Goal: Transaction & Acquisition: Purchase product/service

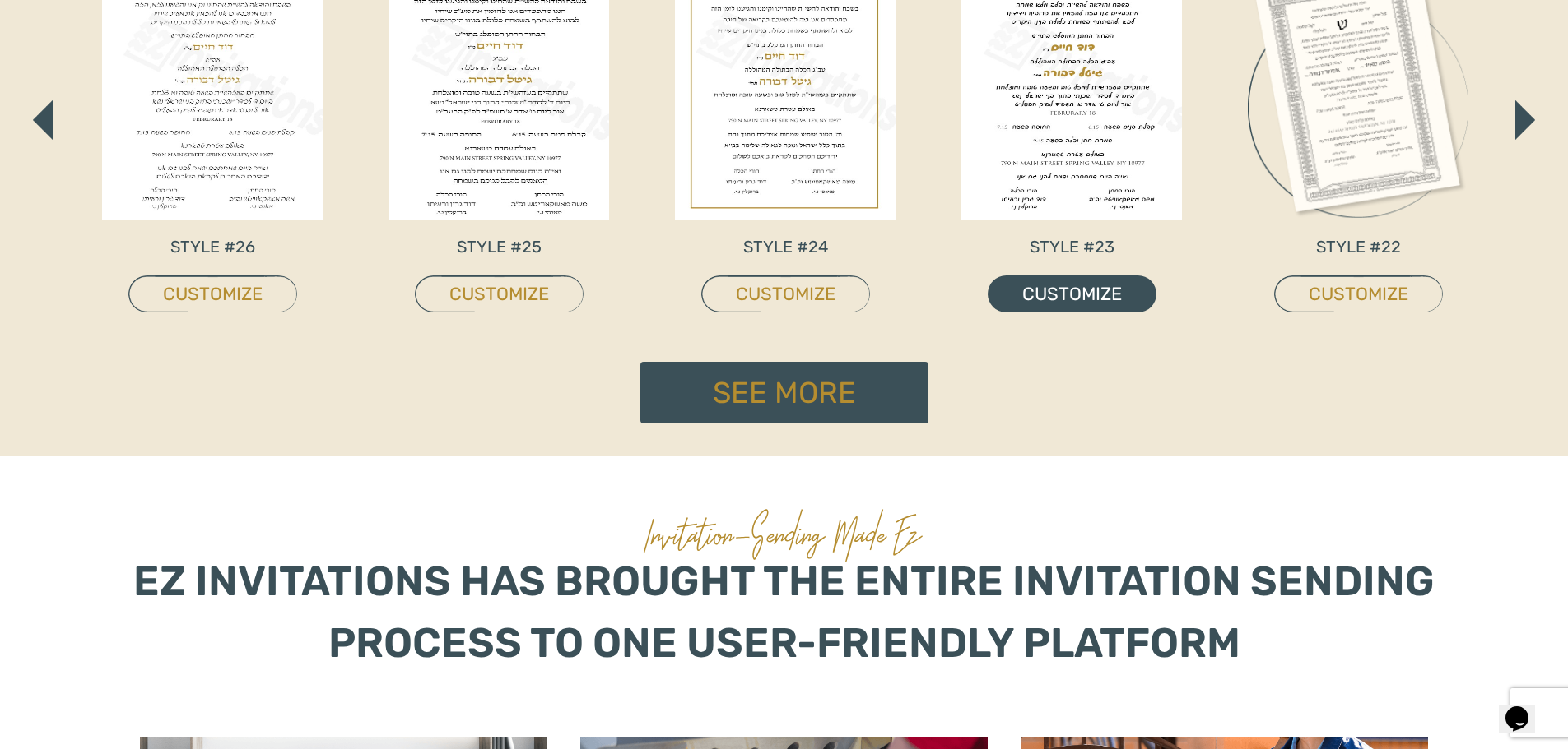
scroll to position [987, 0]
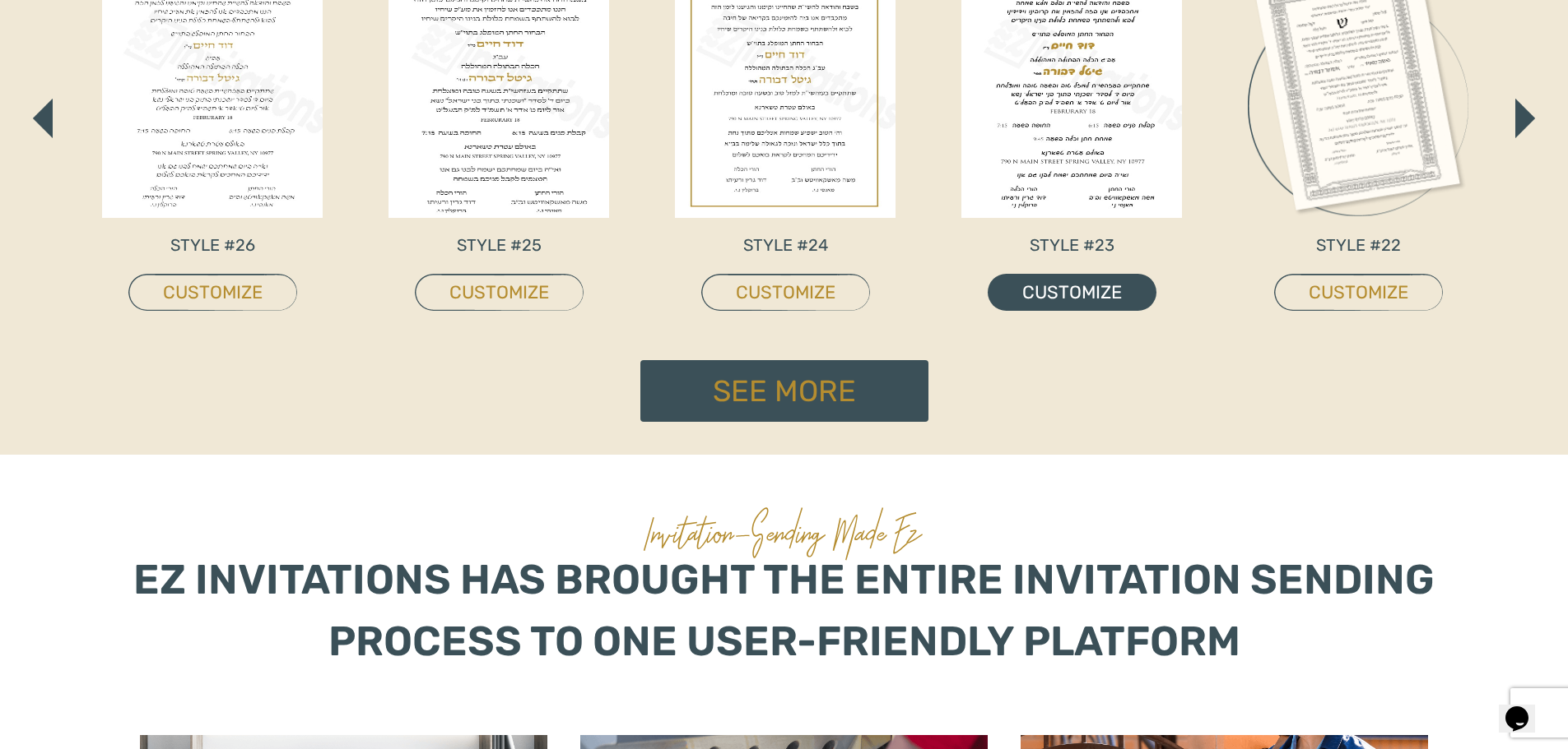
click at [1078, 291] on link "CUSTOMIZE" at bounding box center [1072, 293] width 169 height 37
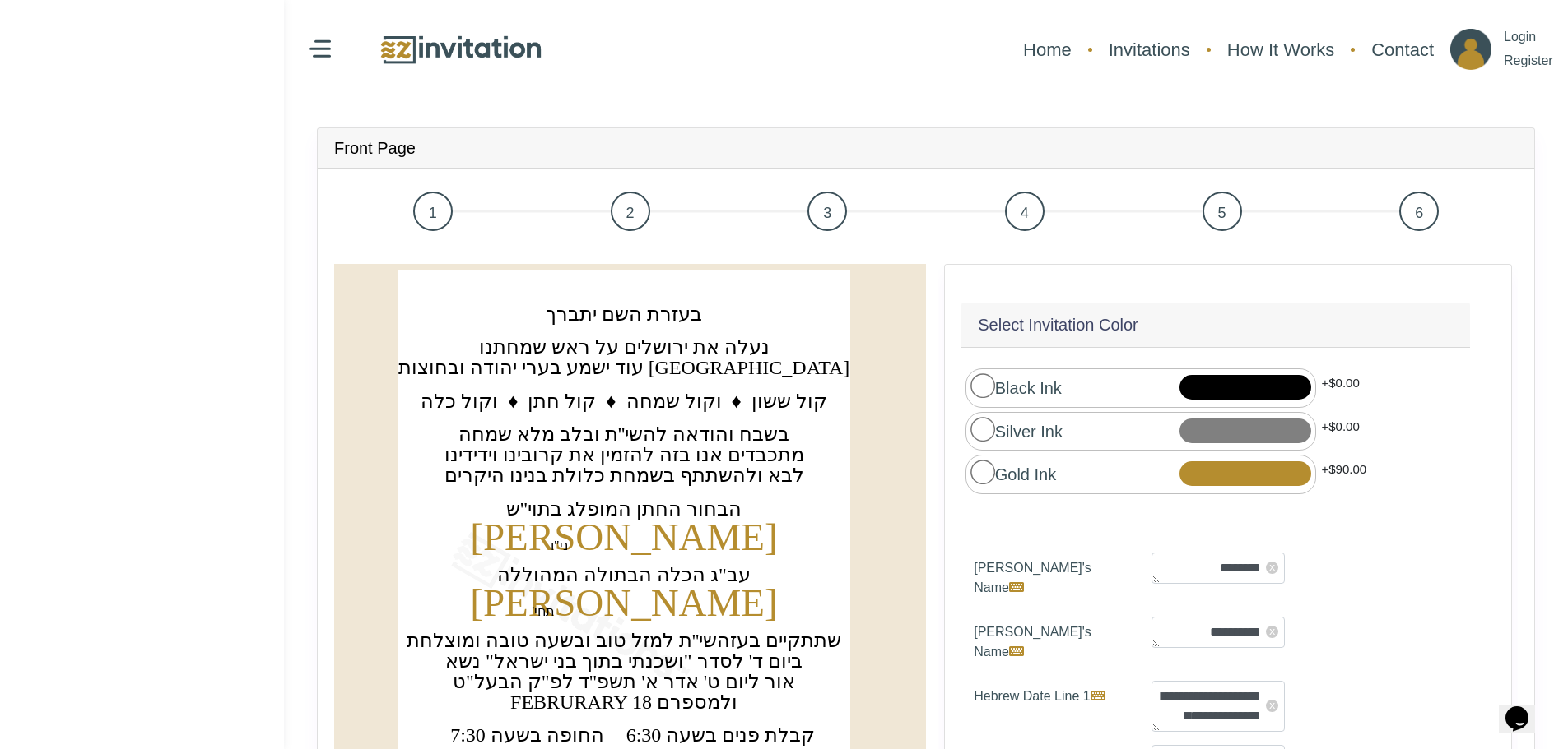
scroll to position [82, 0]
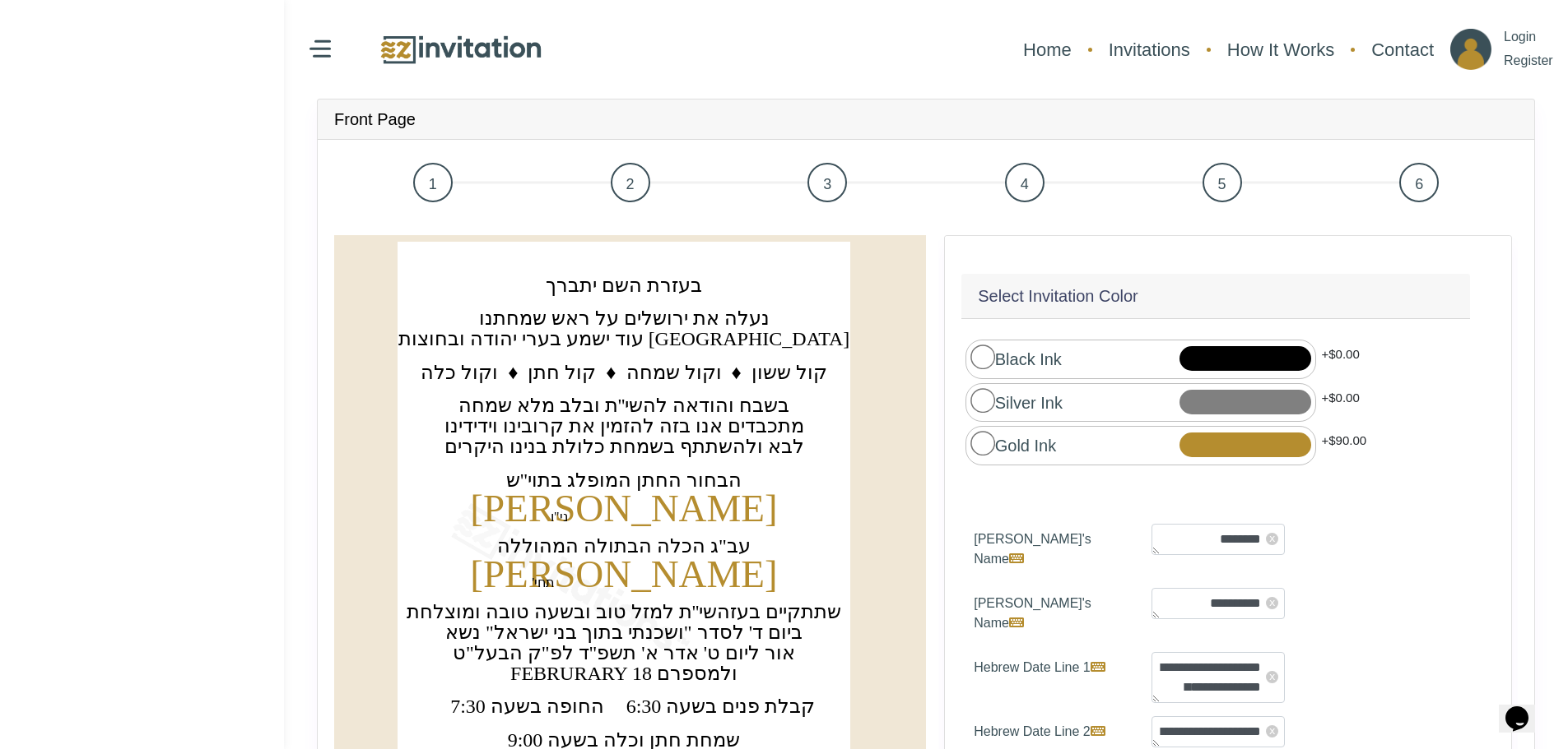
click at [1207, 394] on div at bounding box center [1246, 402] width 132 height 25
click at [1204, 351] on div at bounding box center [1246, 358] width 132 height 25
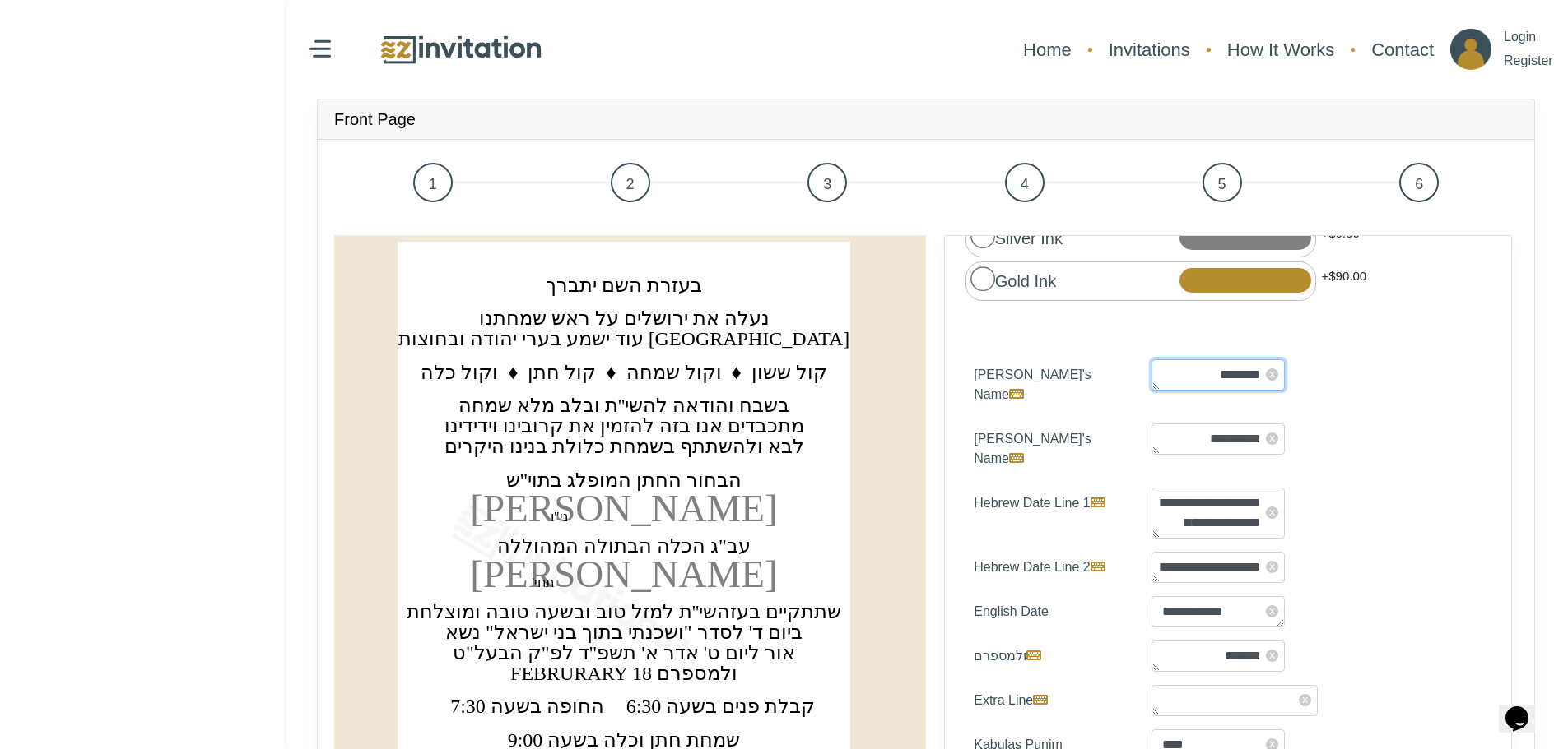
scroll to position [133, 0]
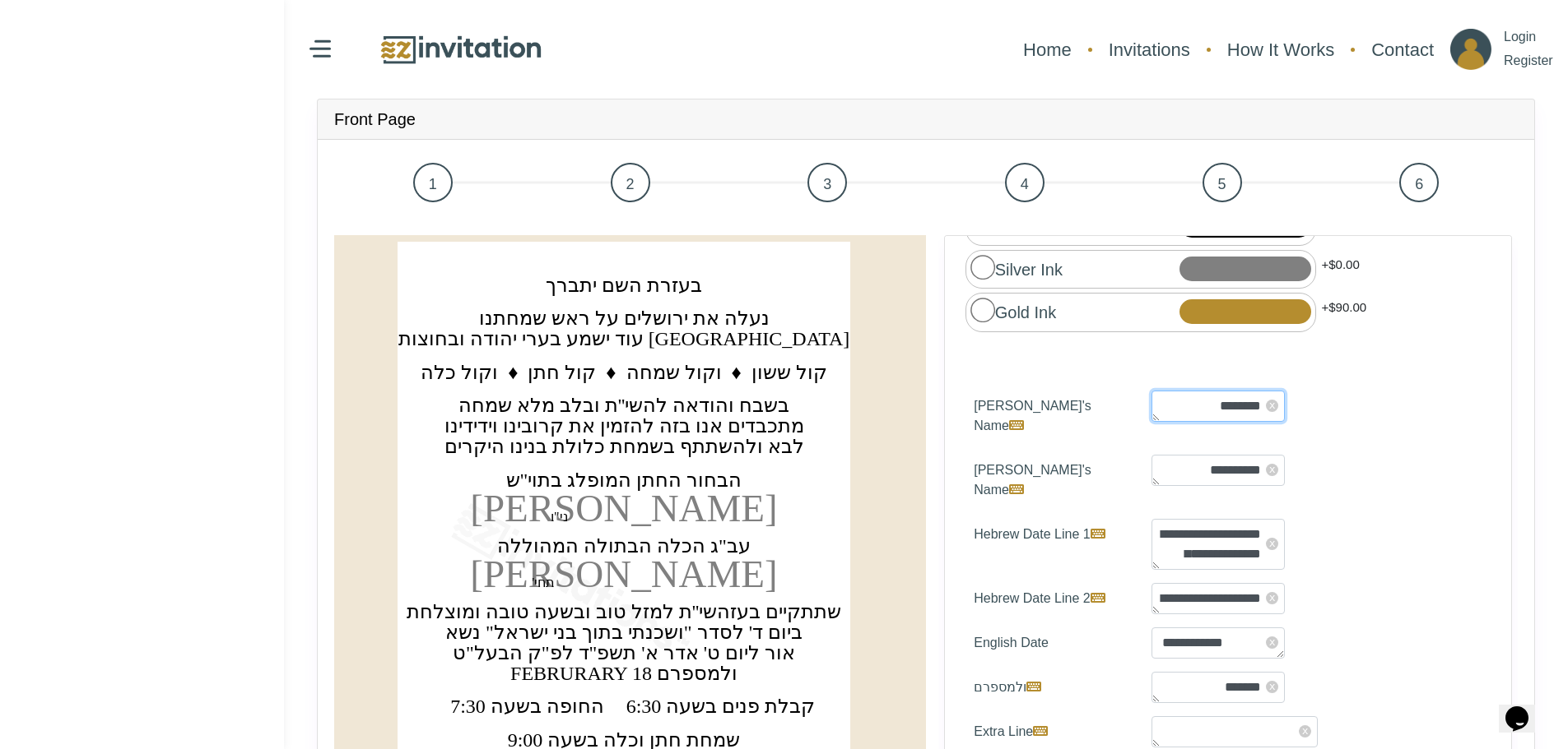
click at [1197, 374] on div "Select Invitation Color ********" at bounding box center [1228, 600] width 568 height 730
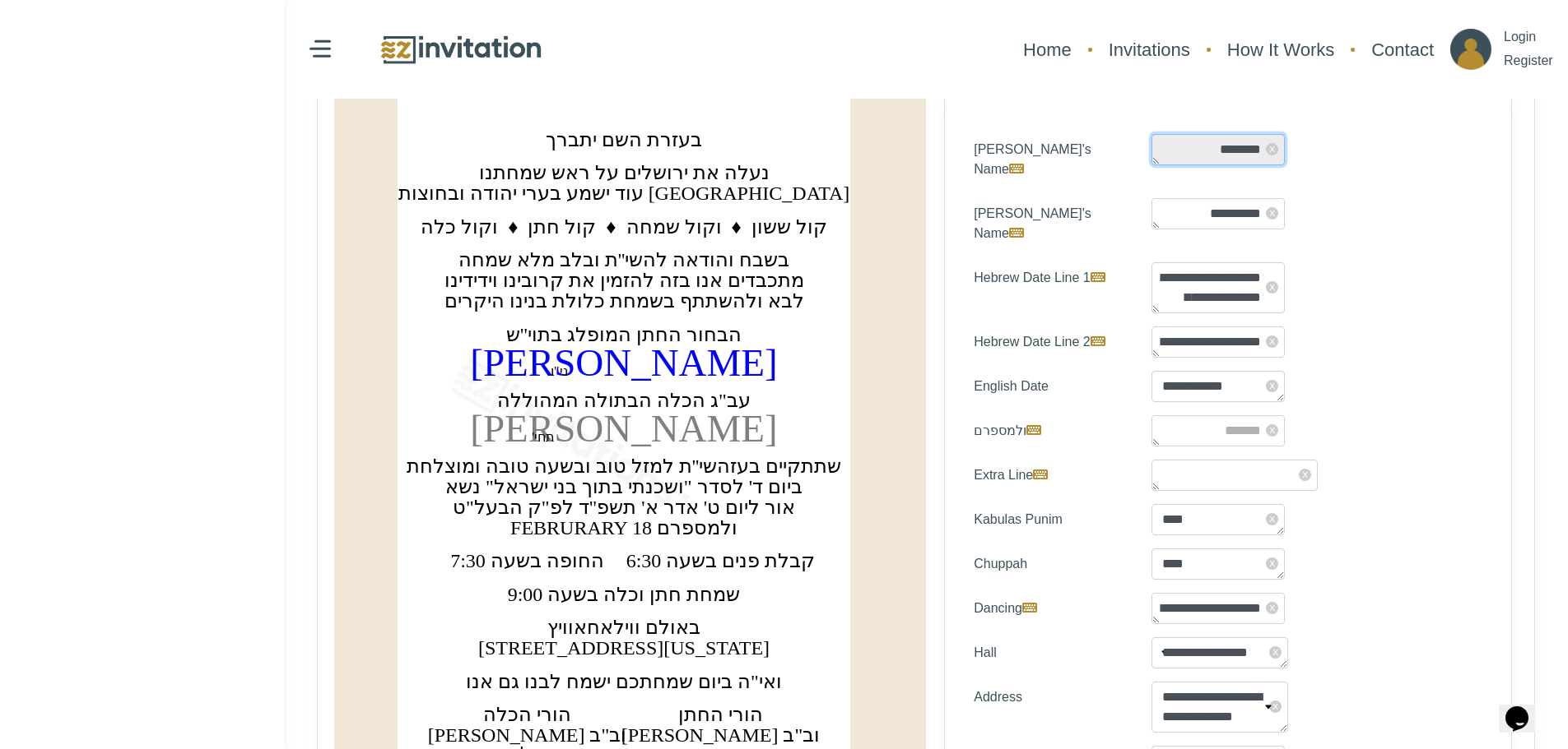
scroll to position [246, 0]
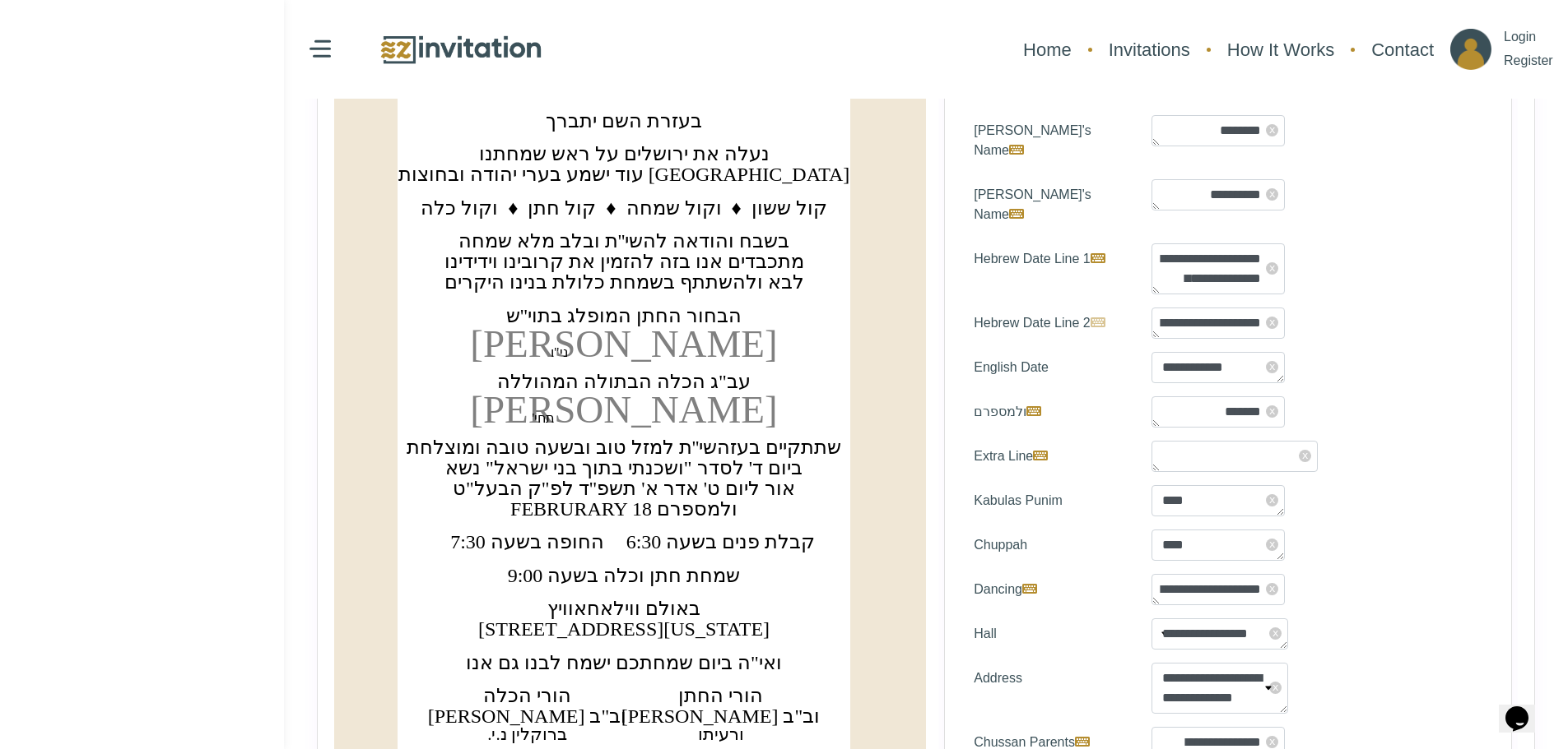
click at [1104, 316] on icon at bounding box center [1098, 322] width 15 height 13
click at [1152, 307] on textarea "**********" at bounding box center [1218, 323] width 133 height 32
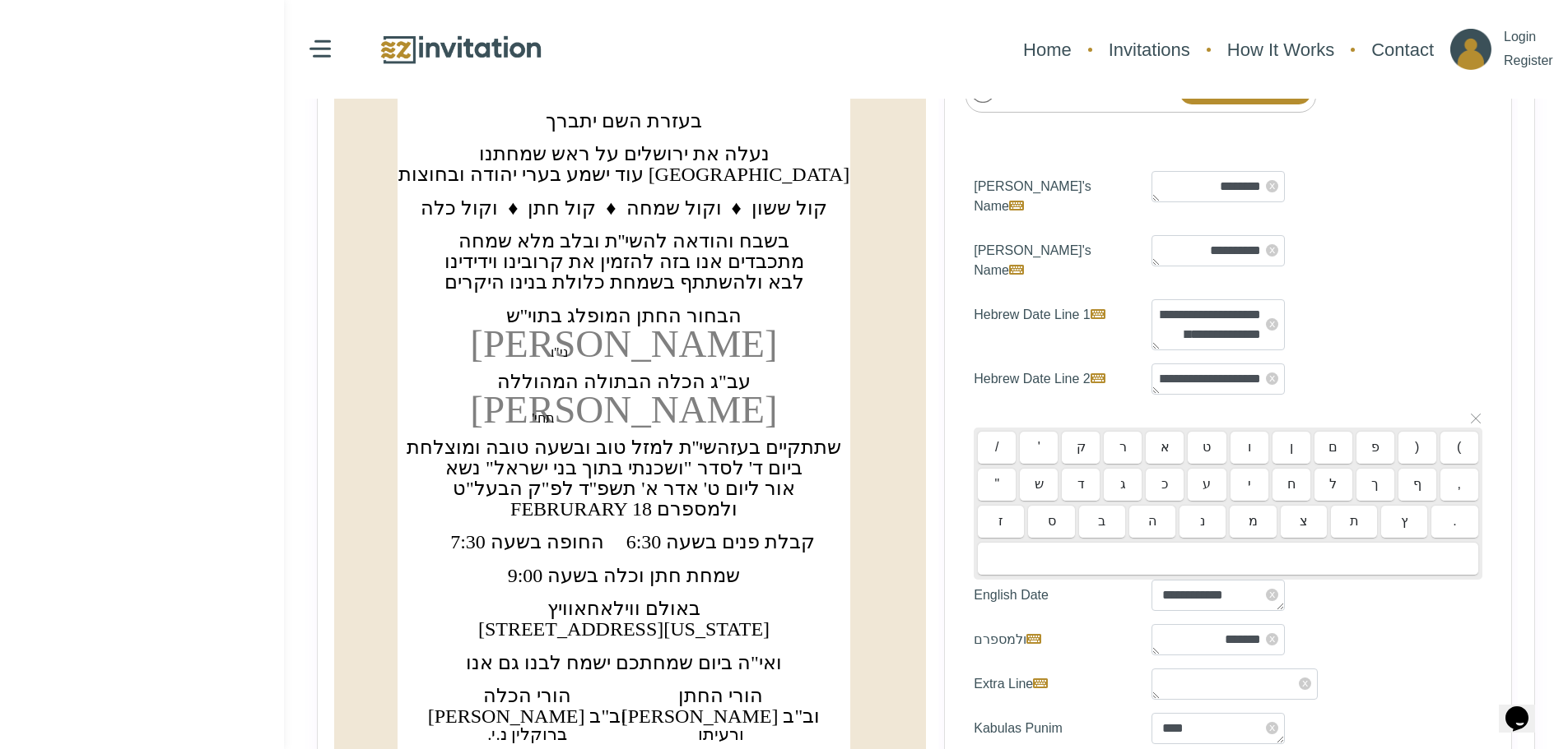
click at [1469, 412] on icon at bounding box center [1475, 418] width 13 height 13
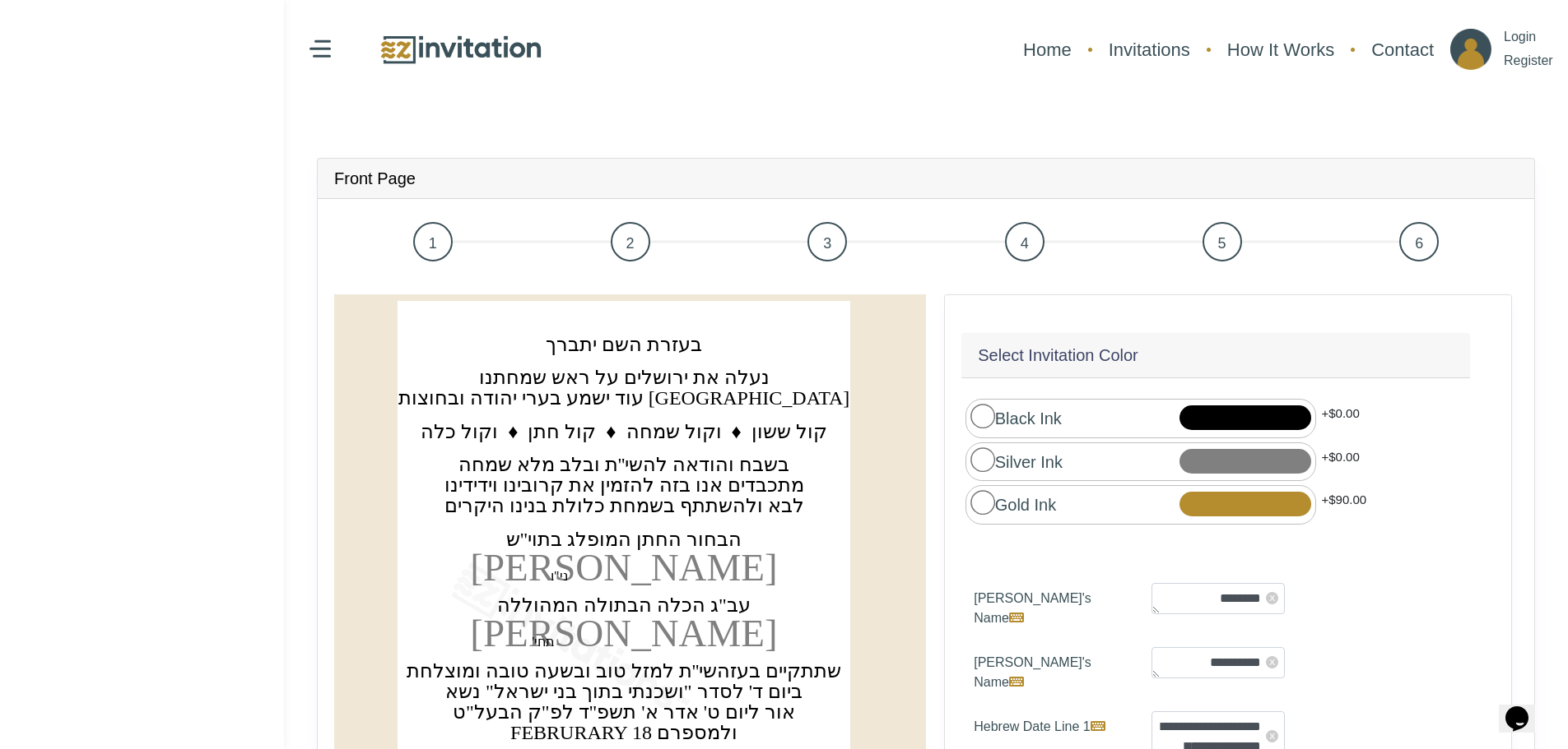
scroll to position [0, 0]
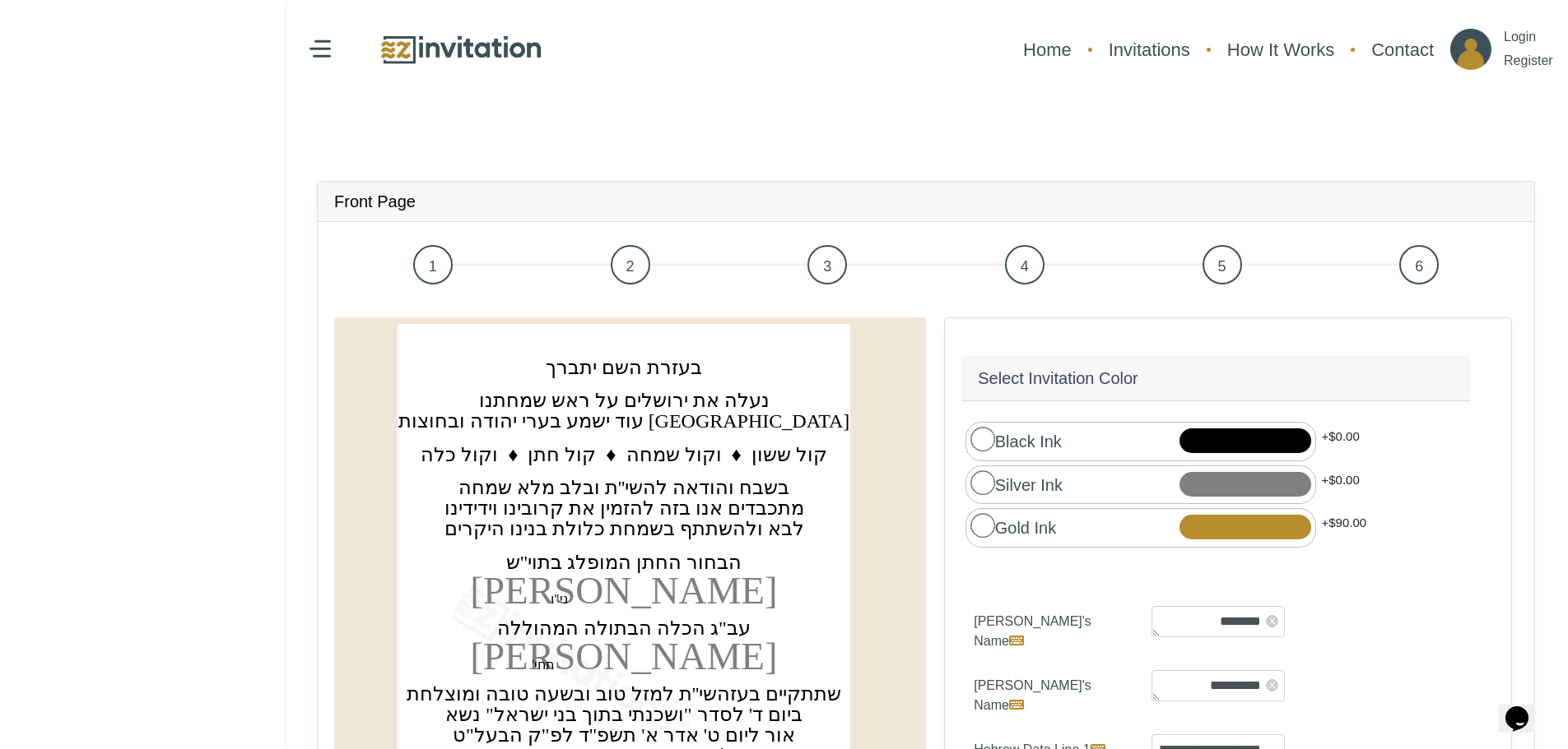
click at [623, 265] on span "2" at bounding box center [630, 265] width 39 height 39
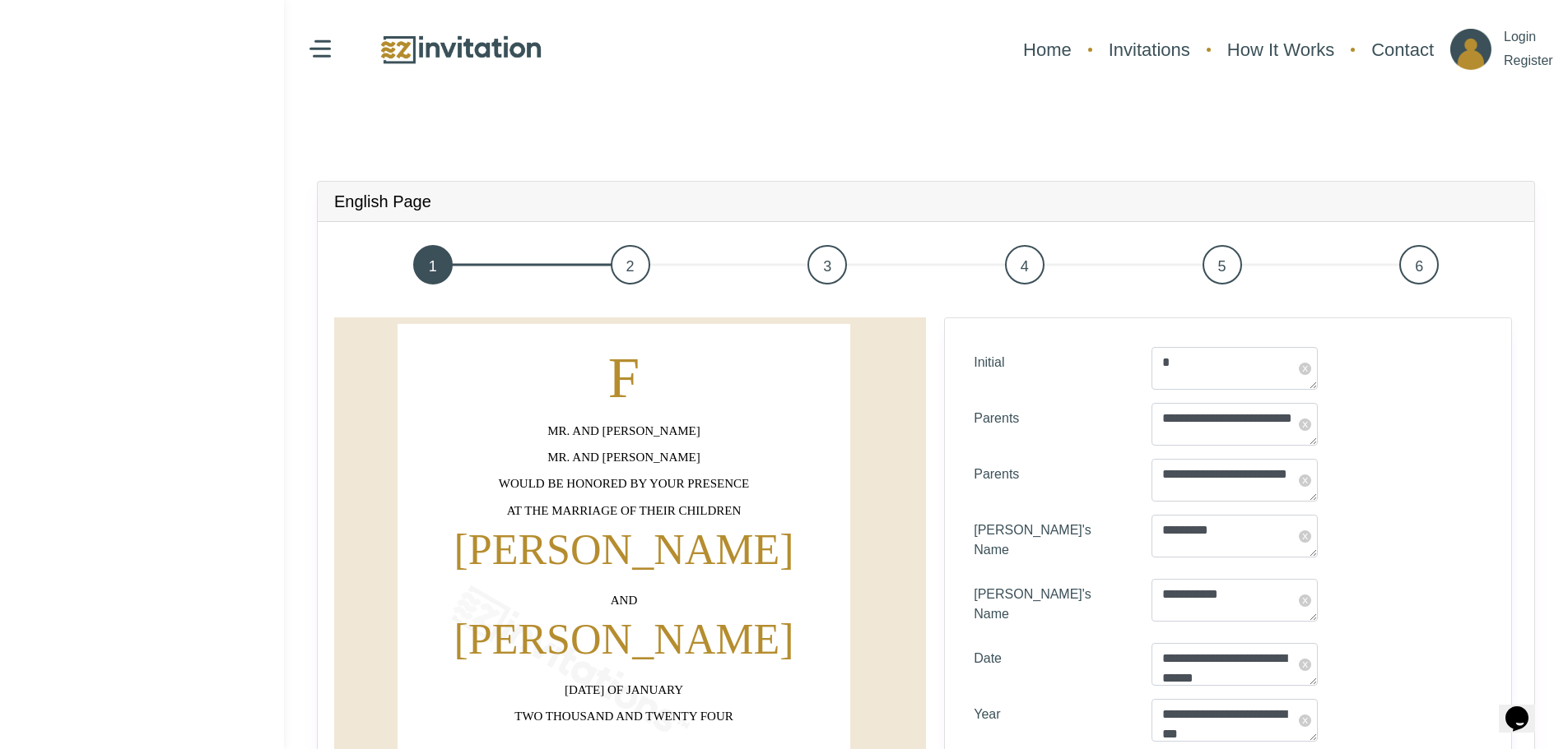
click at [820, 259] on span "3" at bounding box center [827, 265] width 39 height 39
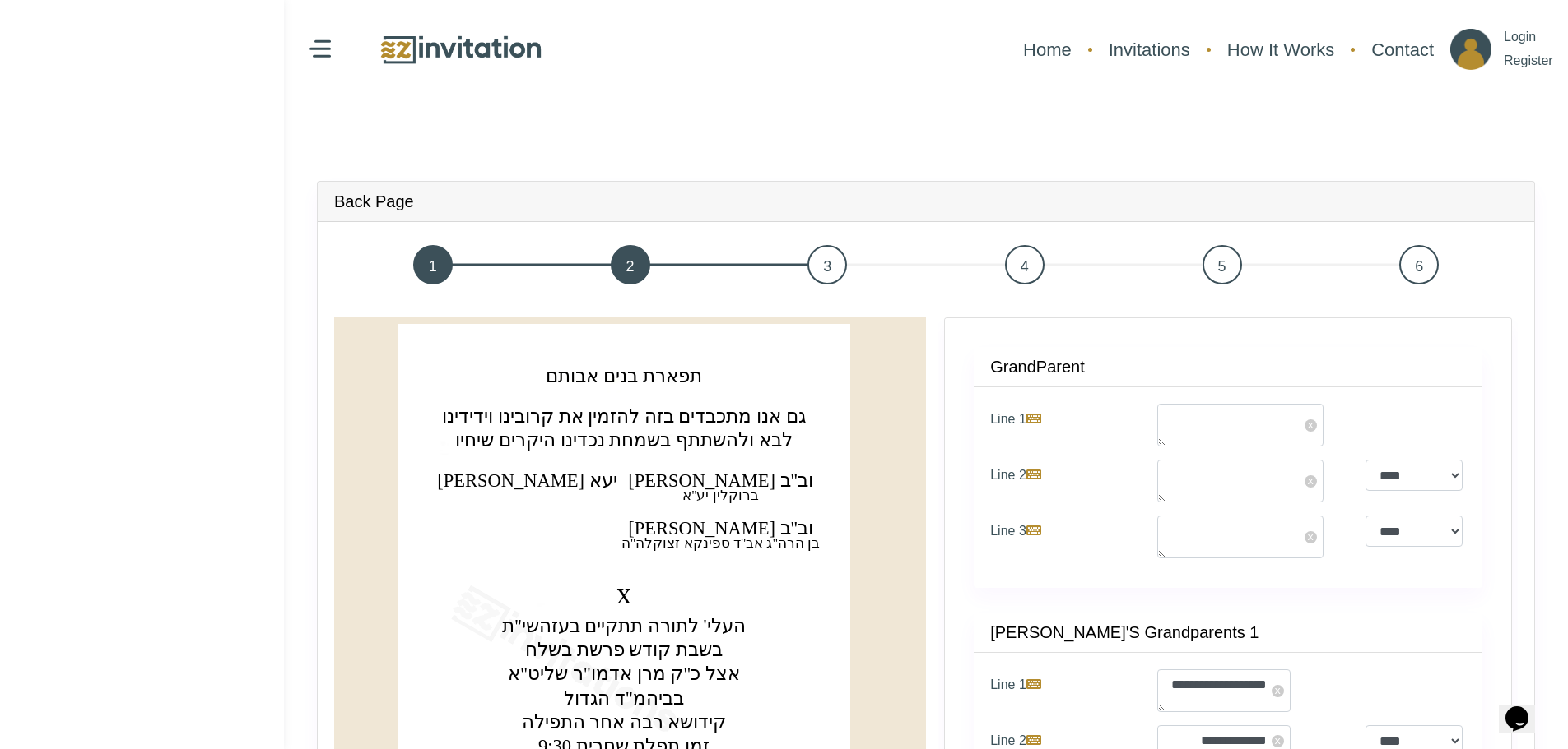
click at [1027, 268] on span "4" at bounding box center [1025, 265] width 39 height 39
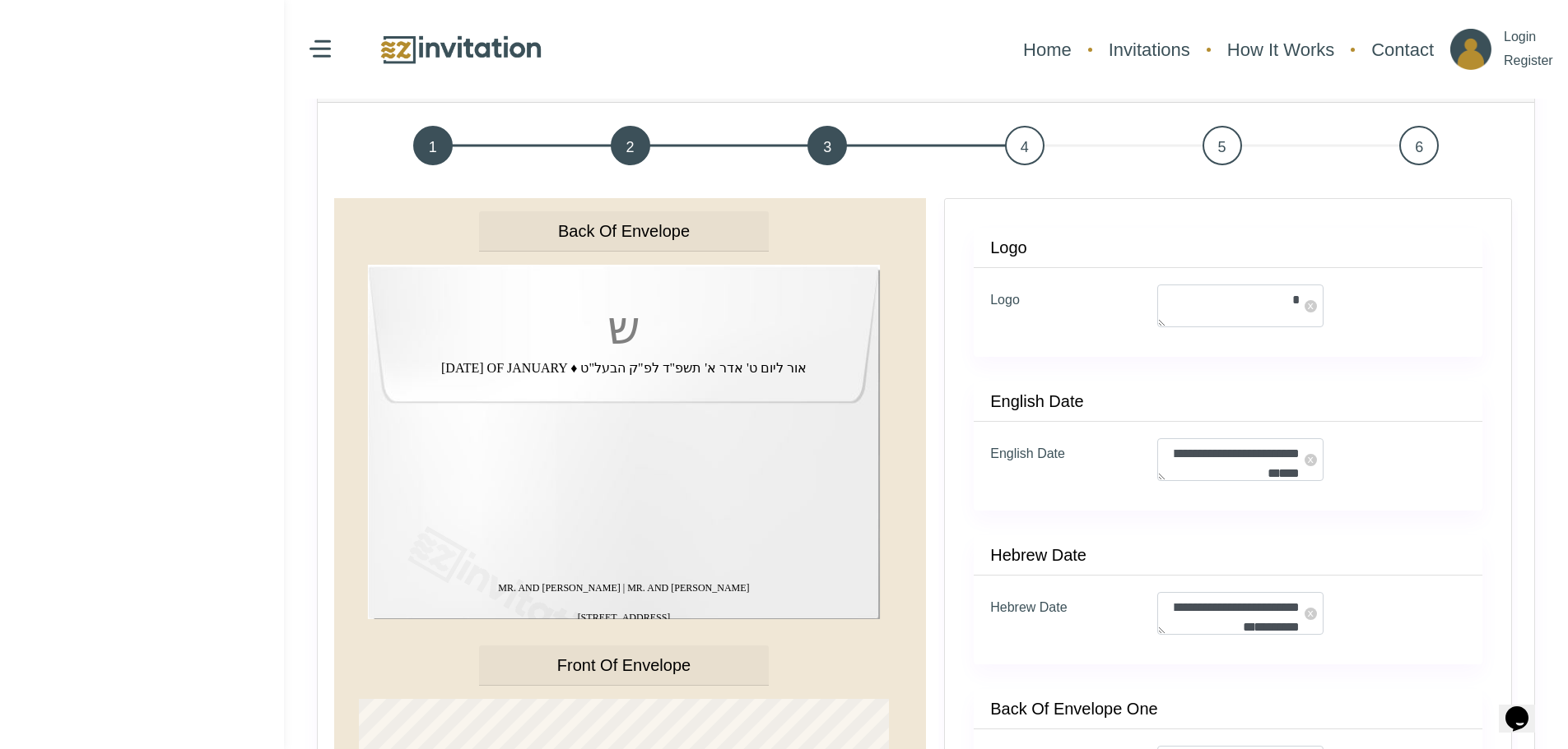
scroll to position [82, 0]
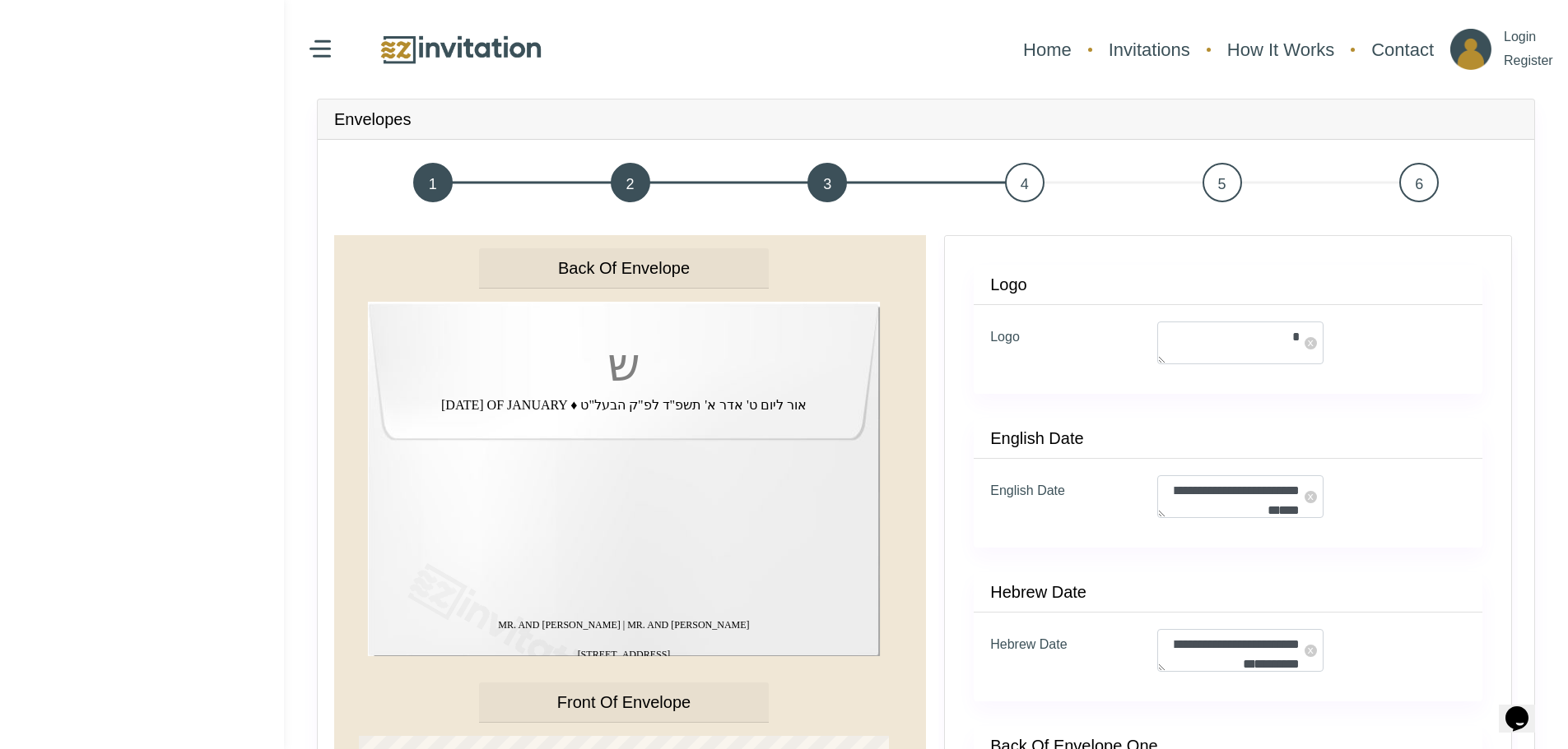
click at [1230, 177] on span "5" at bounding box center [1222, 182] width 39 height 39
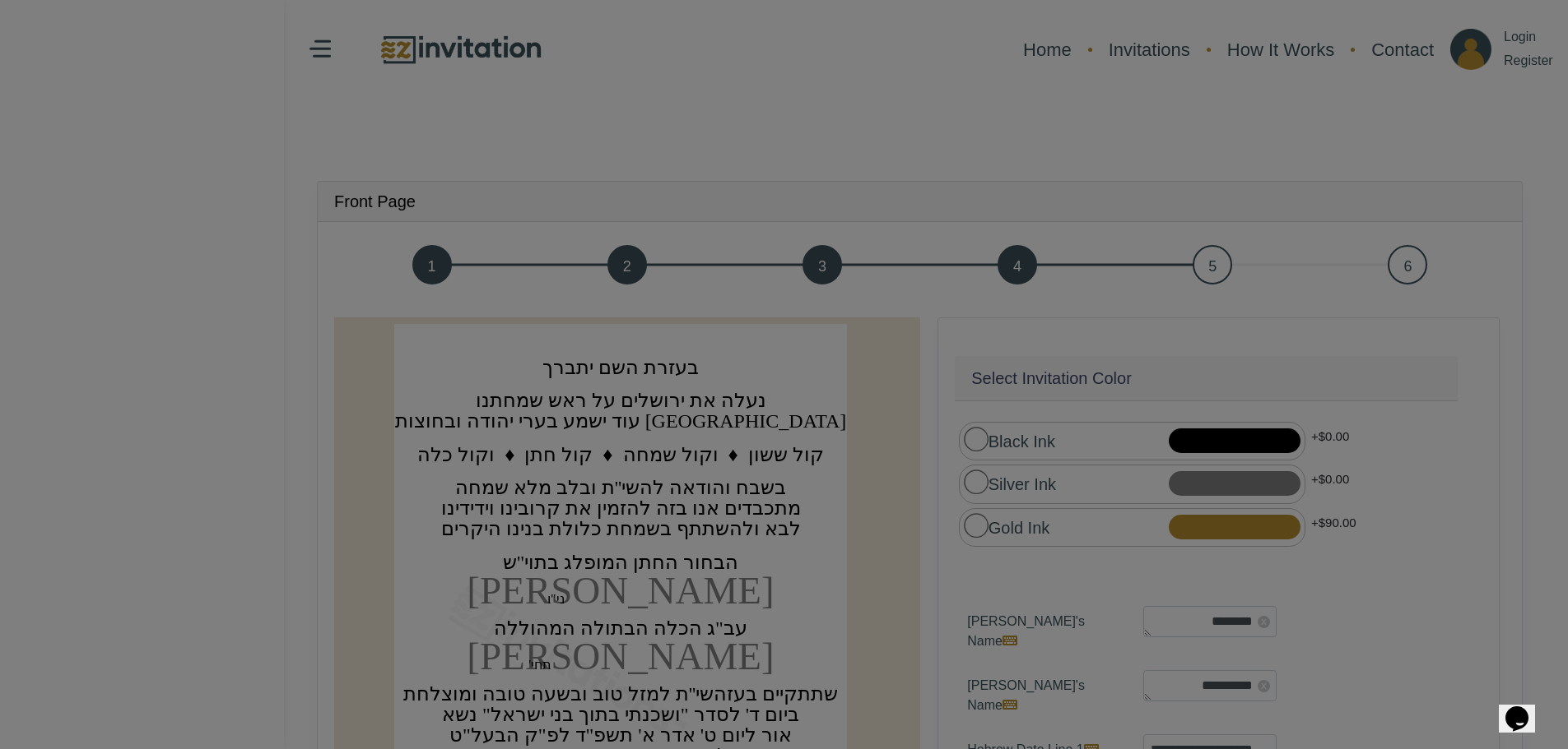
scroll to position [82, 0]
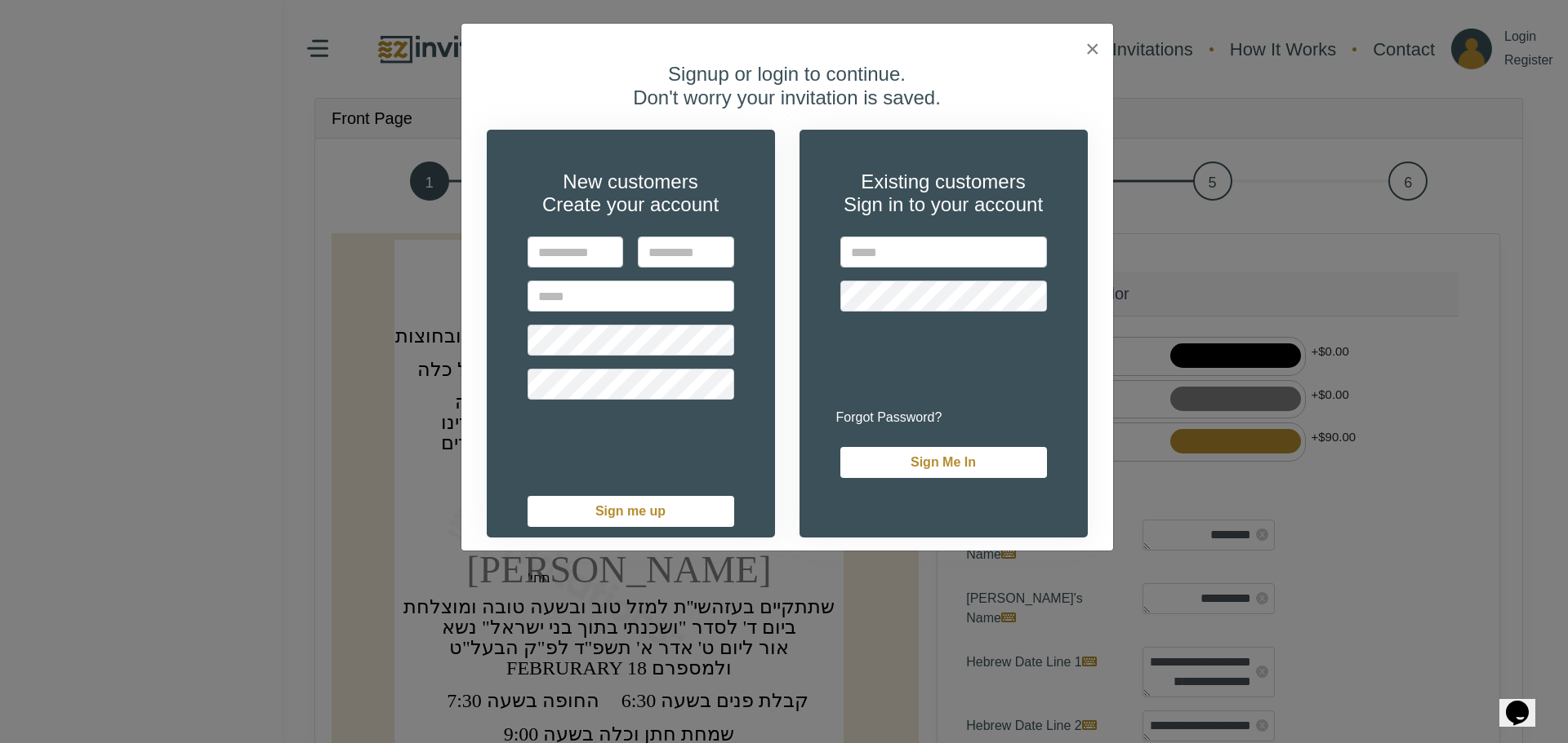
click at [1092, 50] on div "Signup or login to continue. Don't worry your invitation is saved. New customer…" at bounding box center [787, 300] width 651 height 501
click at [1093, 48] on span "×" at bounding box center [1092, 49] width 15 height 27
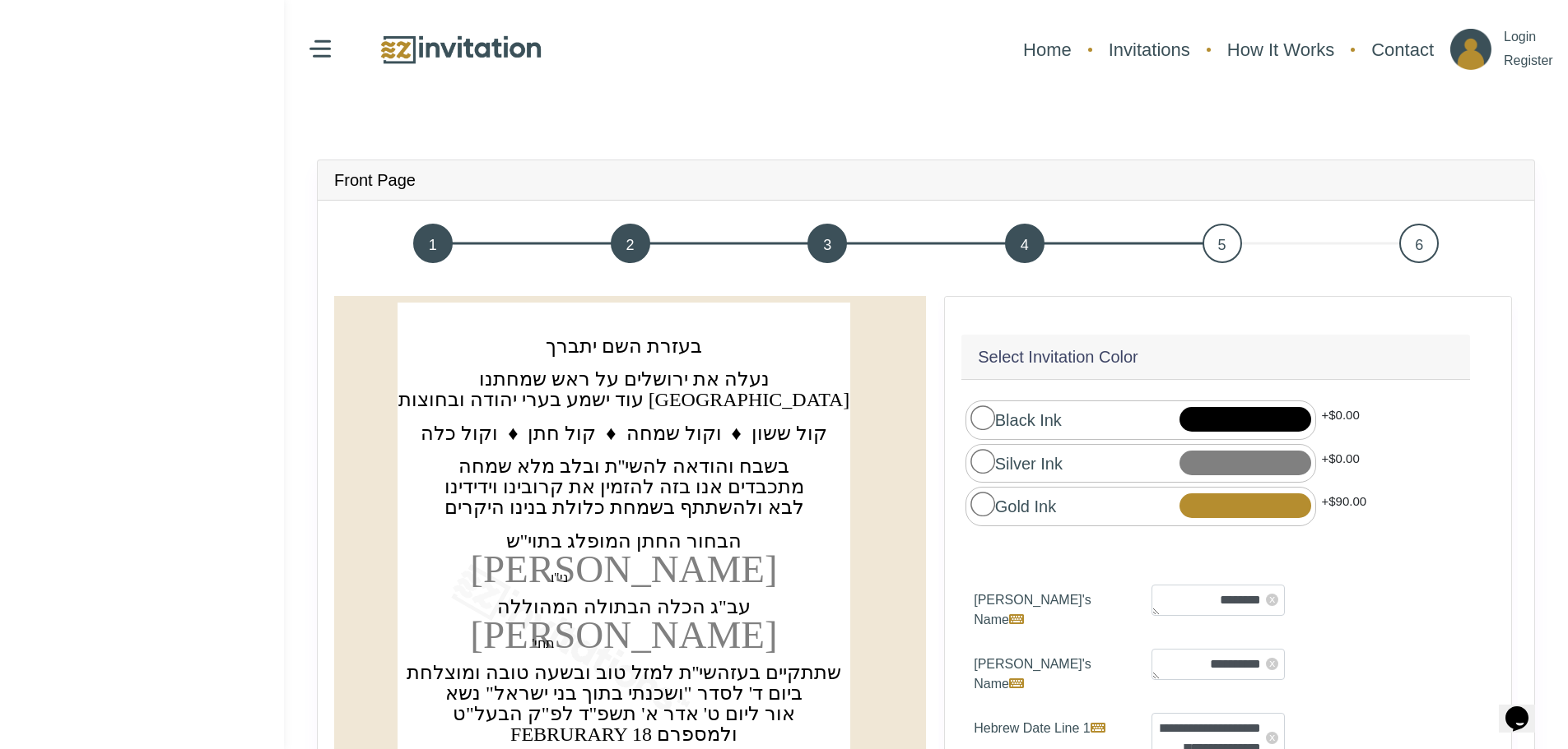
scroll to position [0, 0]
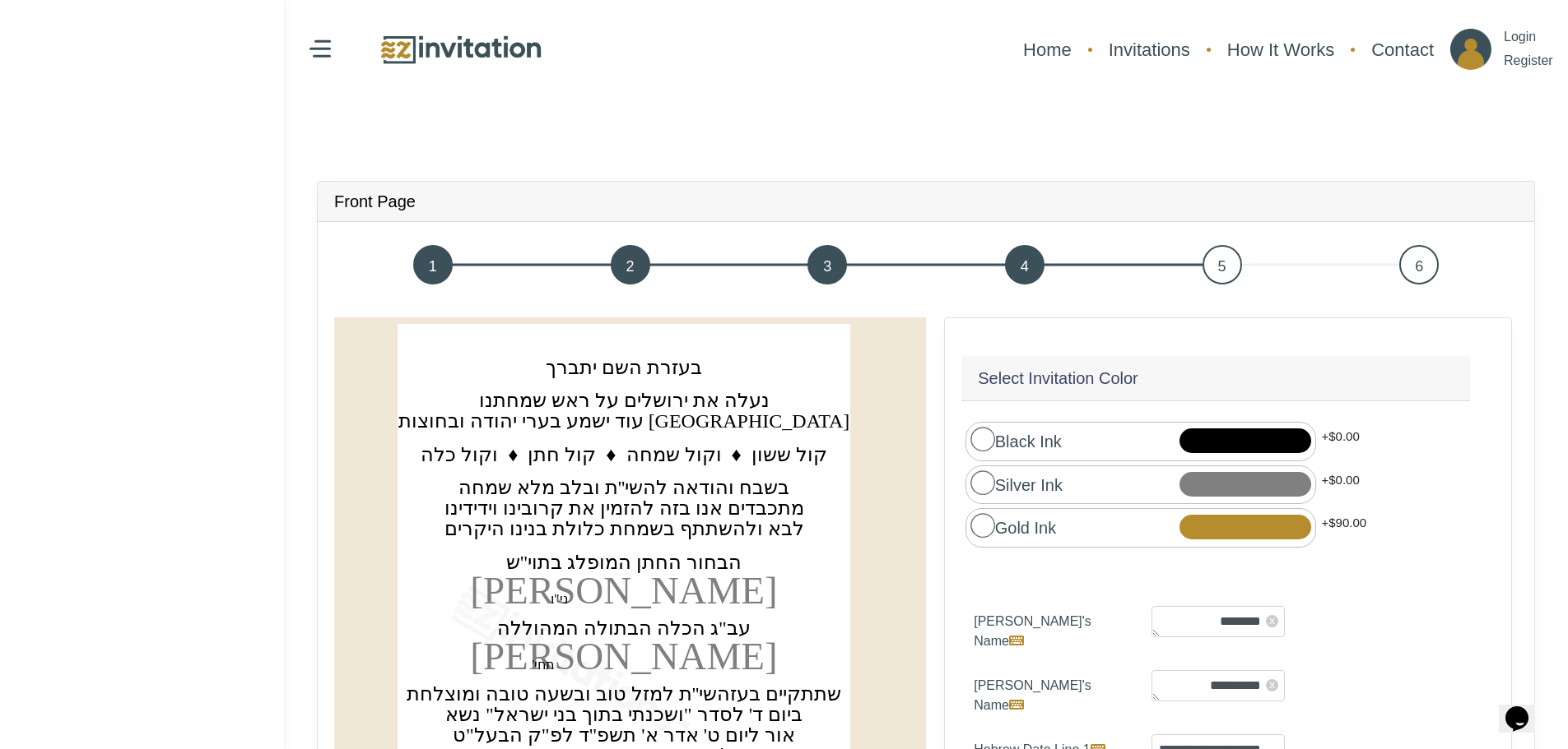
click at [1426, 259] on span "6" at bounding box center [1419, 265] width 39 height 39
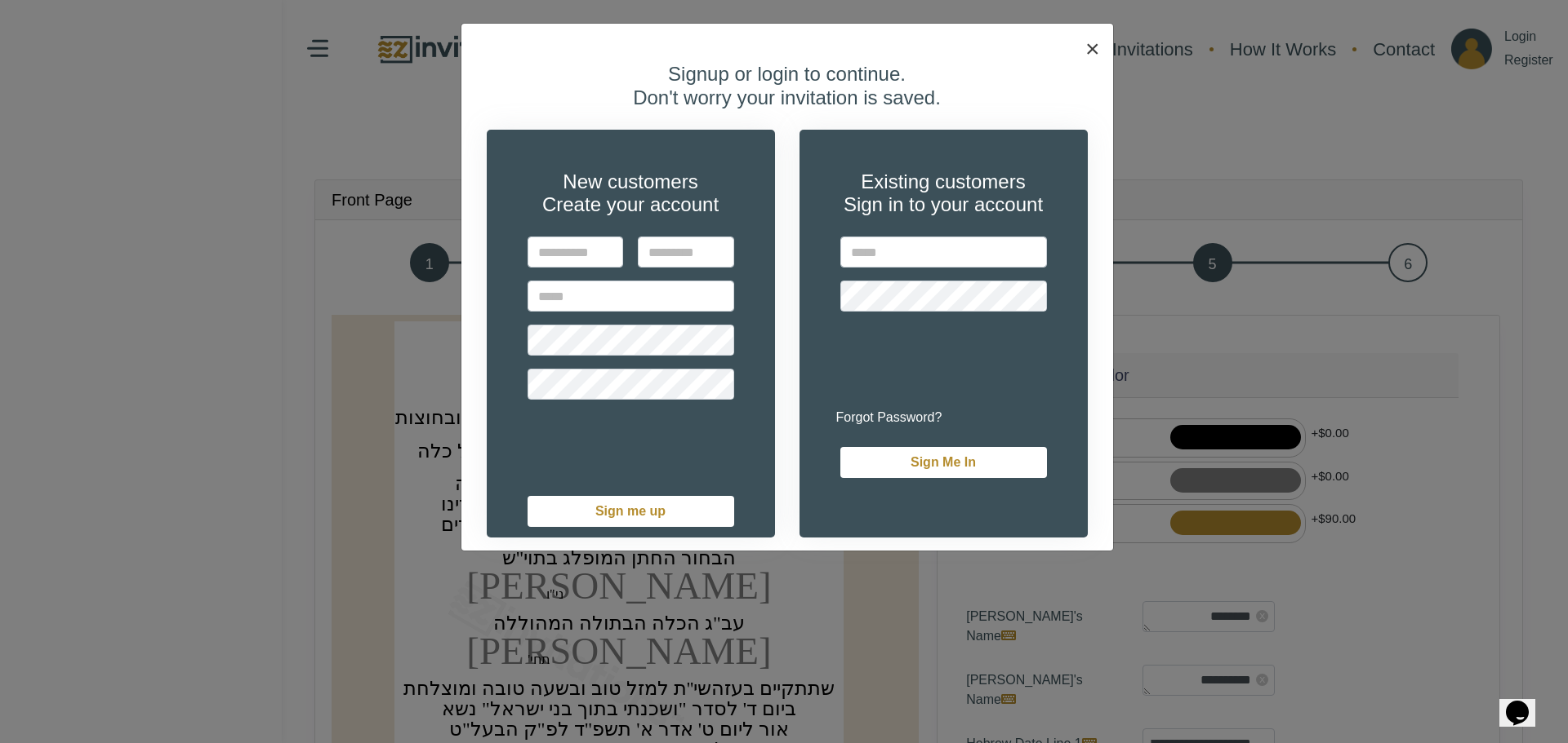
click at [1090, 47] on span "×" at bounding box center [1092, 49] width 15 height 27
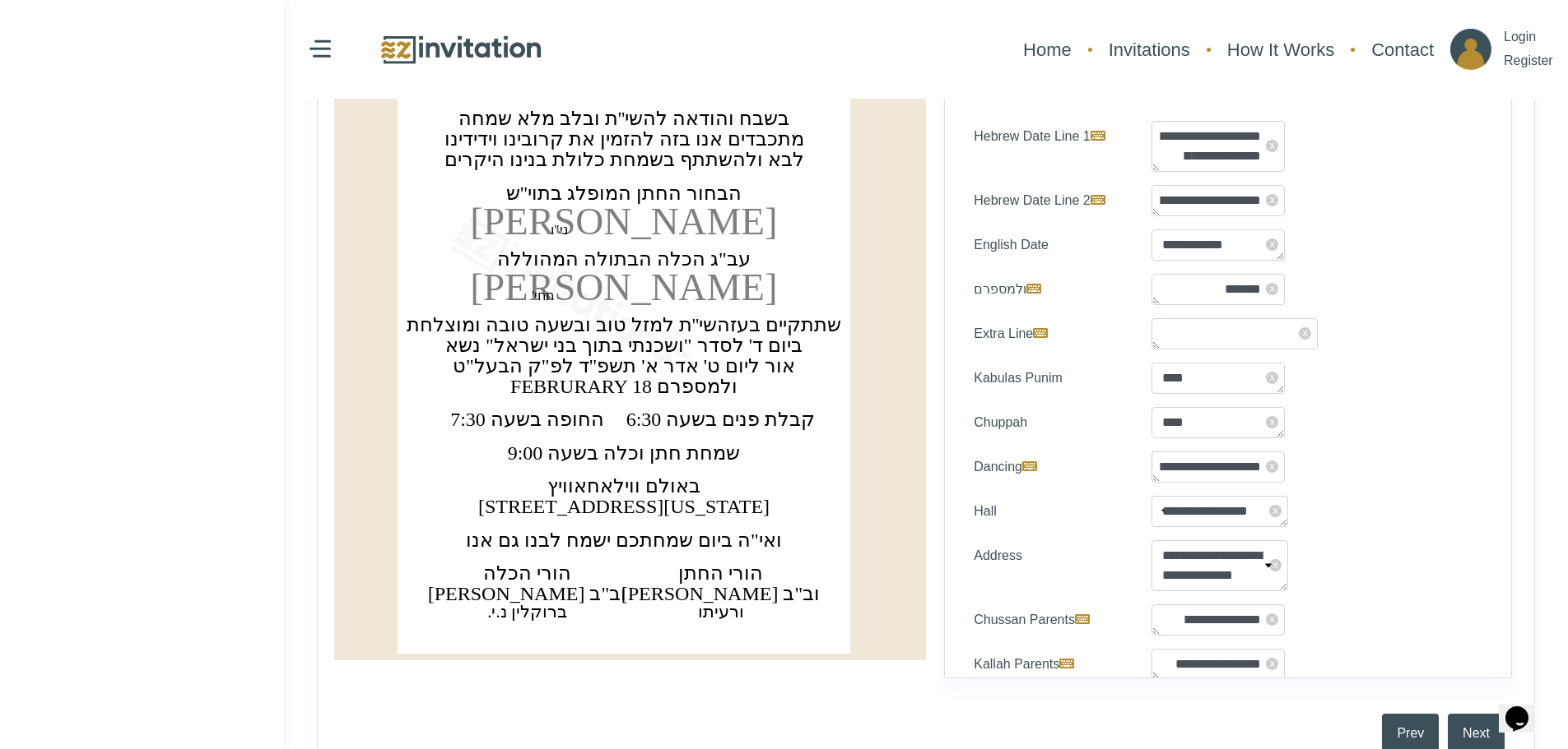
scroll to position [576, 0]
